Goal: Information Seeking & Learning: Find specific fact

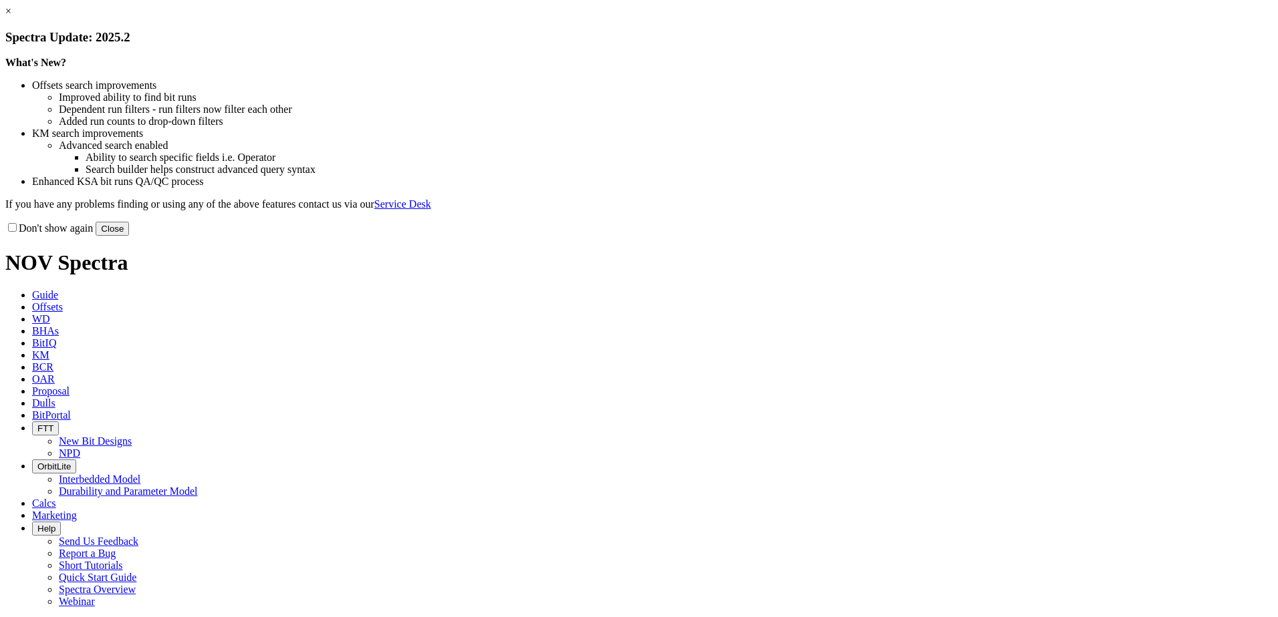
click at [129, 236] on button "Close" at bounding box center [112, 229] width 33 height 14
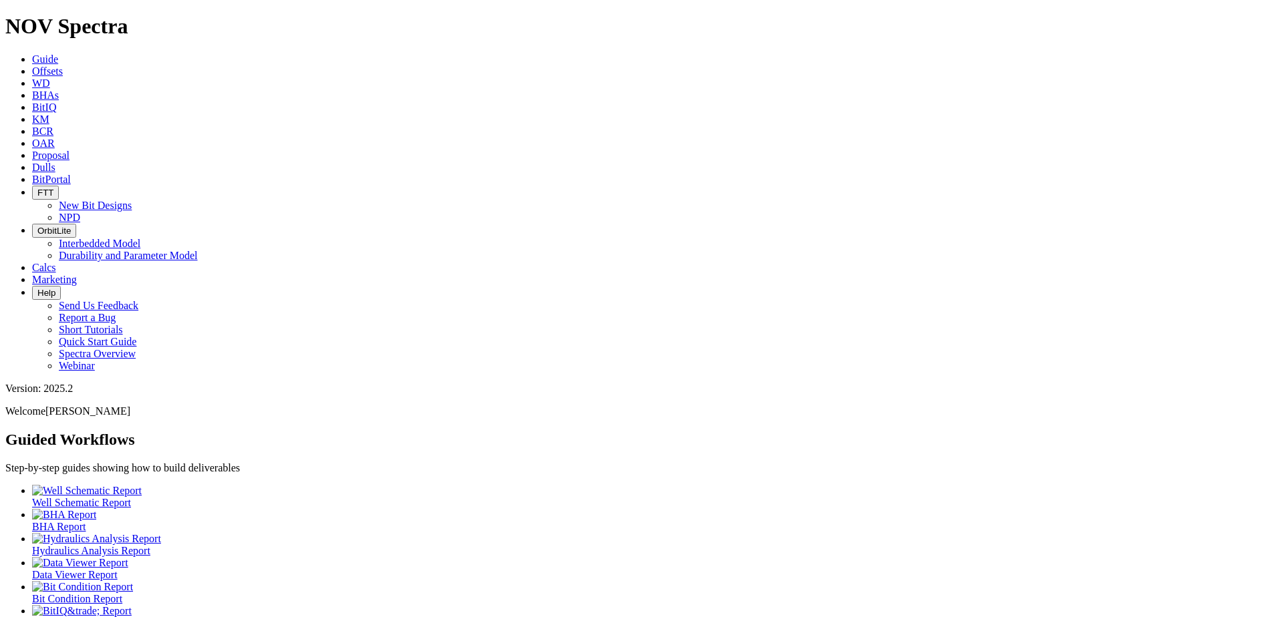
drag, startPoint x: 553, startPoint y: 9, endPoint x: 621, endPoint y: 17, distance: 68.7
click at [32, 162] on icon at bounding box center [32, 167] width 0 height 11
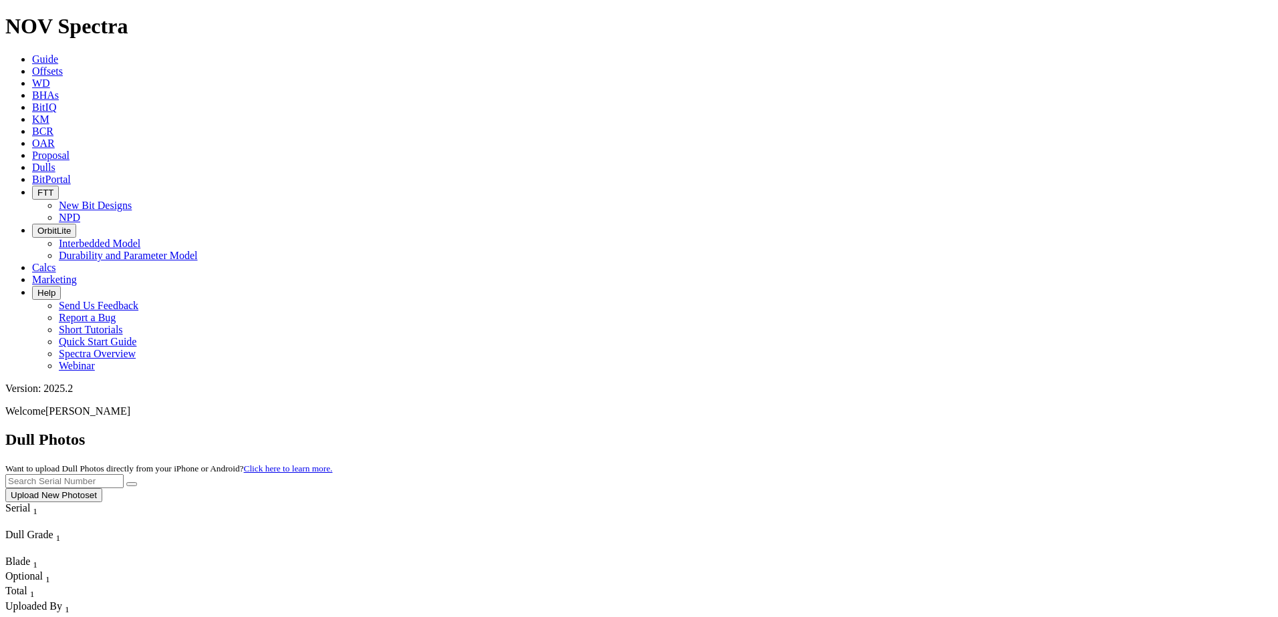
click at [124, 474] on input "text" at bounding box center [64, 481] width 118 height 14
paste input "A315452"
drag, startPoint x: 996, startPoint y: 60, endPoint x: 1118, endPoint y: 57, distance: 122.3
click at [1118, 474] on form "A315452" at bounding box center [638, 481] width 1267 height 14
type input "A315452"
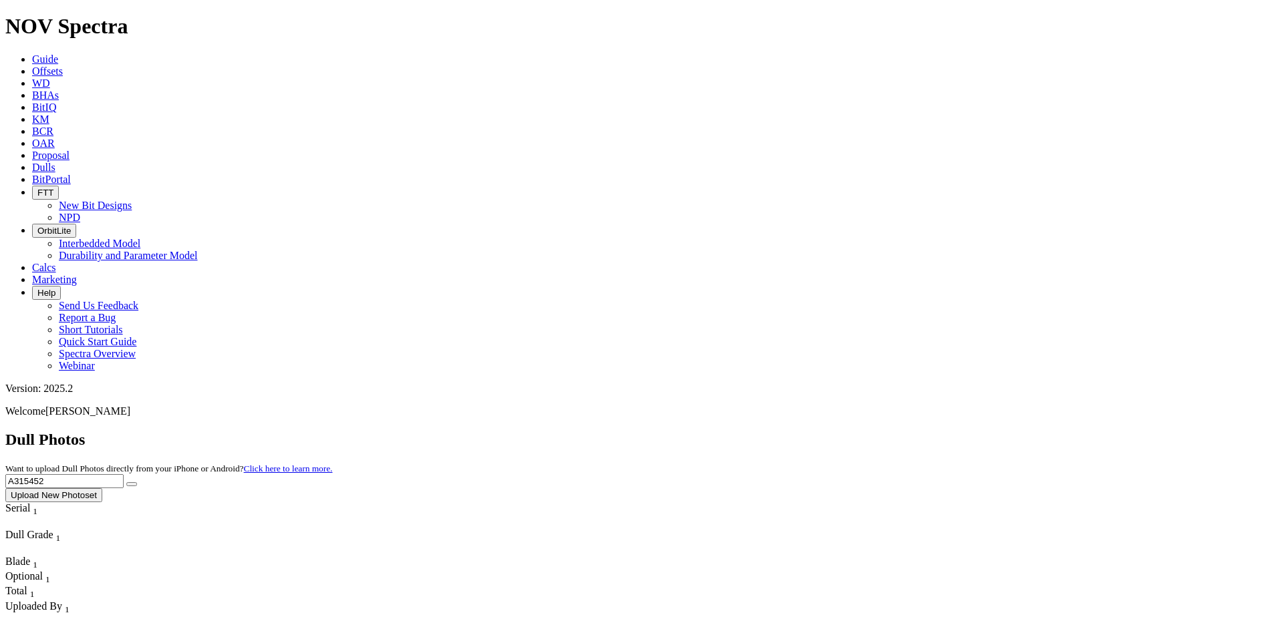
click at [137, 482] on button "submit" at bounding box center [131, 484] width 11 height 4
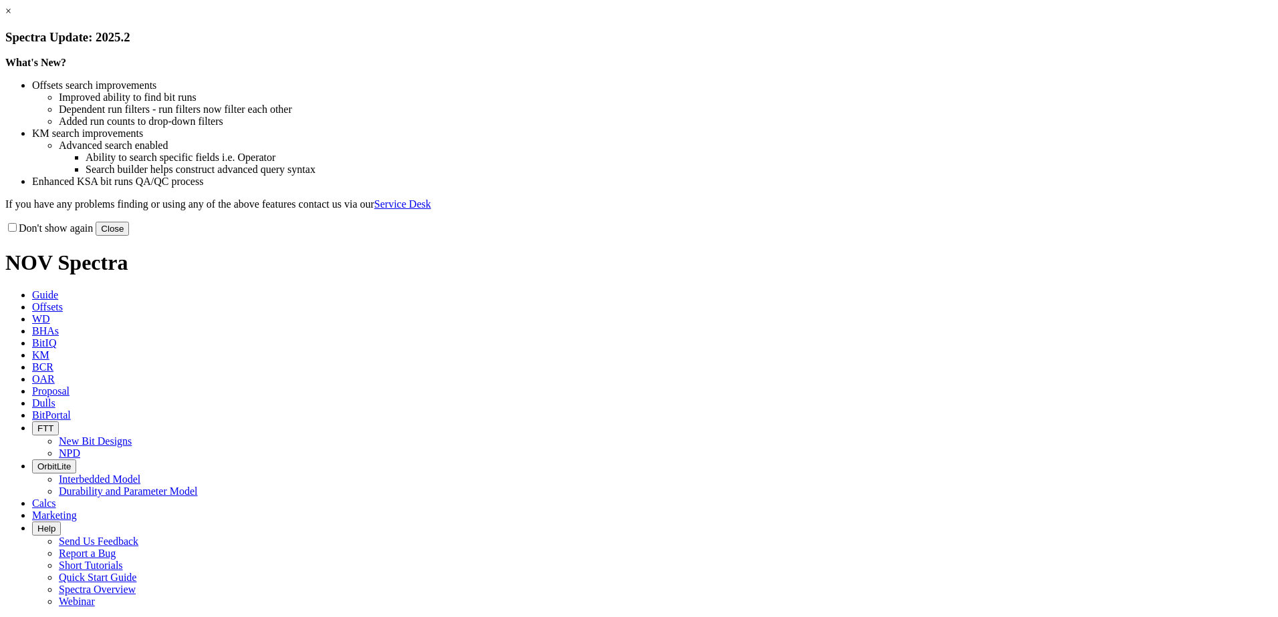
drag, startPoint x: 909, startPoint y: 363, endPoint x: 897, endPoint y: 360, distance: 11.7
click at [129, 236] on button "Close" at bounding box center [112, 229] width 33 height 14
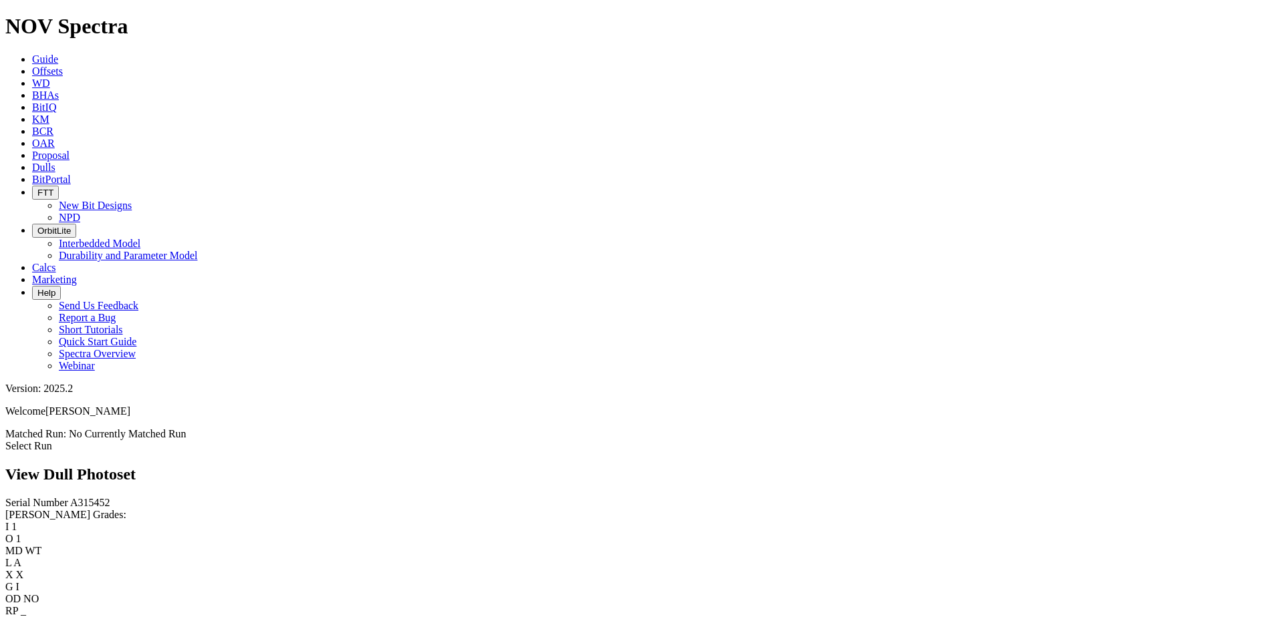
scroll to position [134, 0]
